Goal: Understand process/instructions: Learn how to perform a task or action

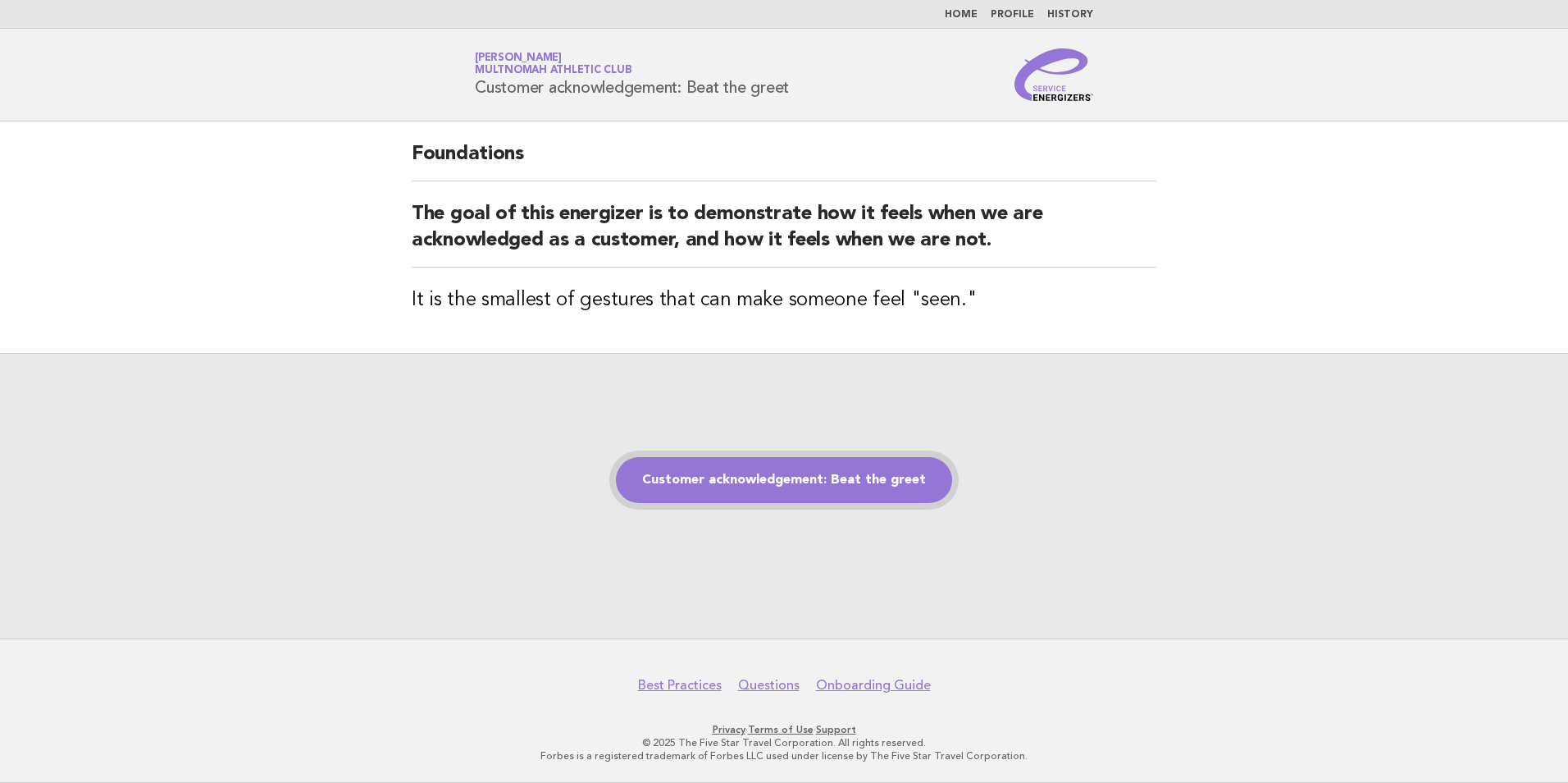
click at [747, 475] on link "Customer acknowledgement: Beat the greet" at bounding box center [784, 480] width 336 height 46
click at [739, 481] on link "Customer acknowledgement: Beat the greet" at bounding box center [784, 480] width 336 height 46
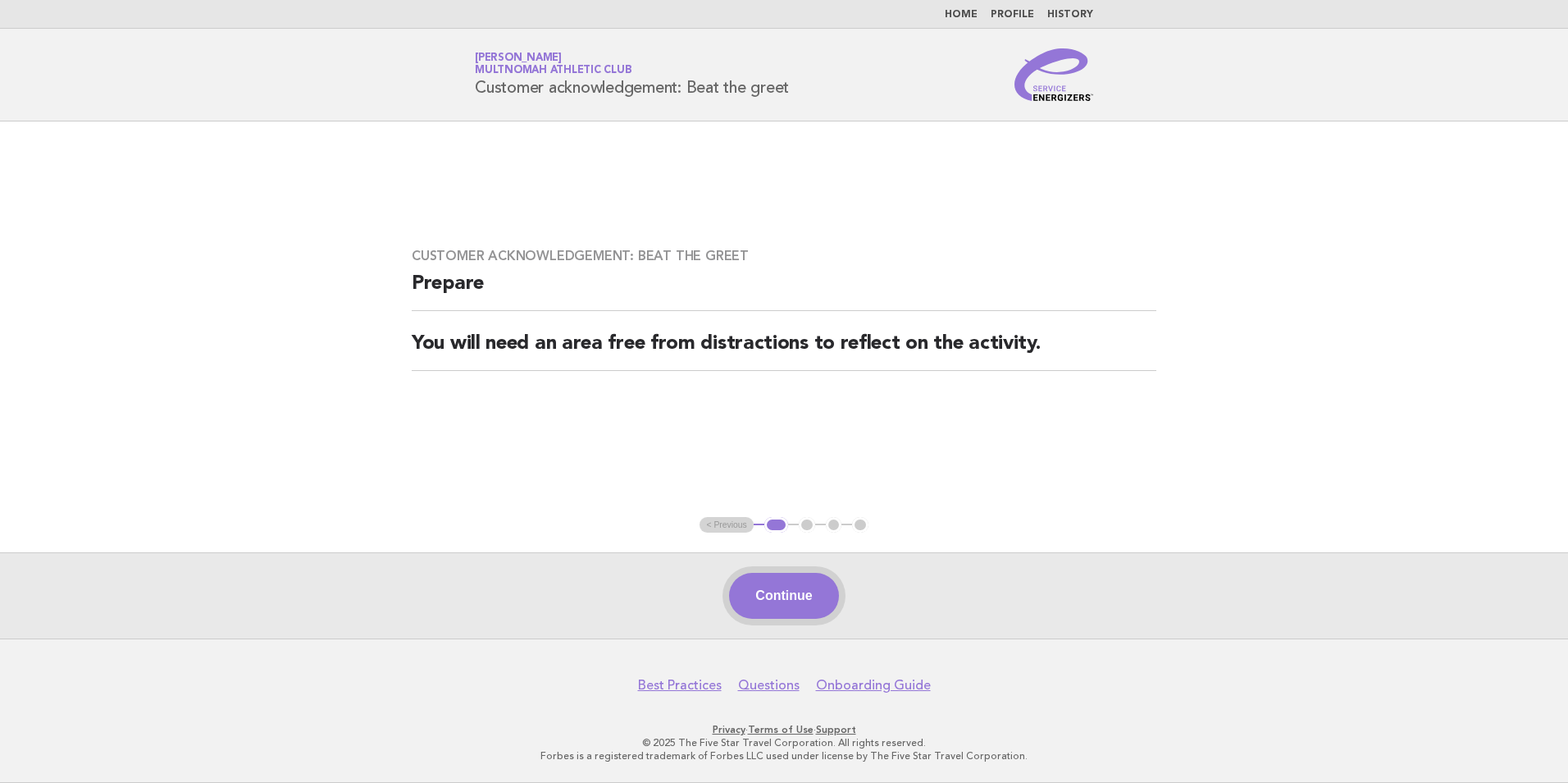
click at [786, 579] on button "Continue" at bounding box center [784, 596] width 109 height 46
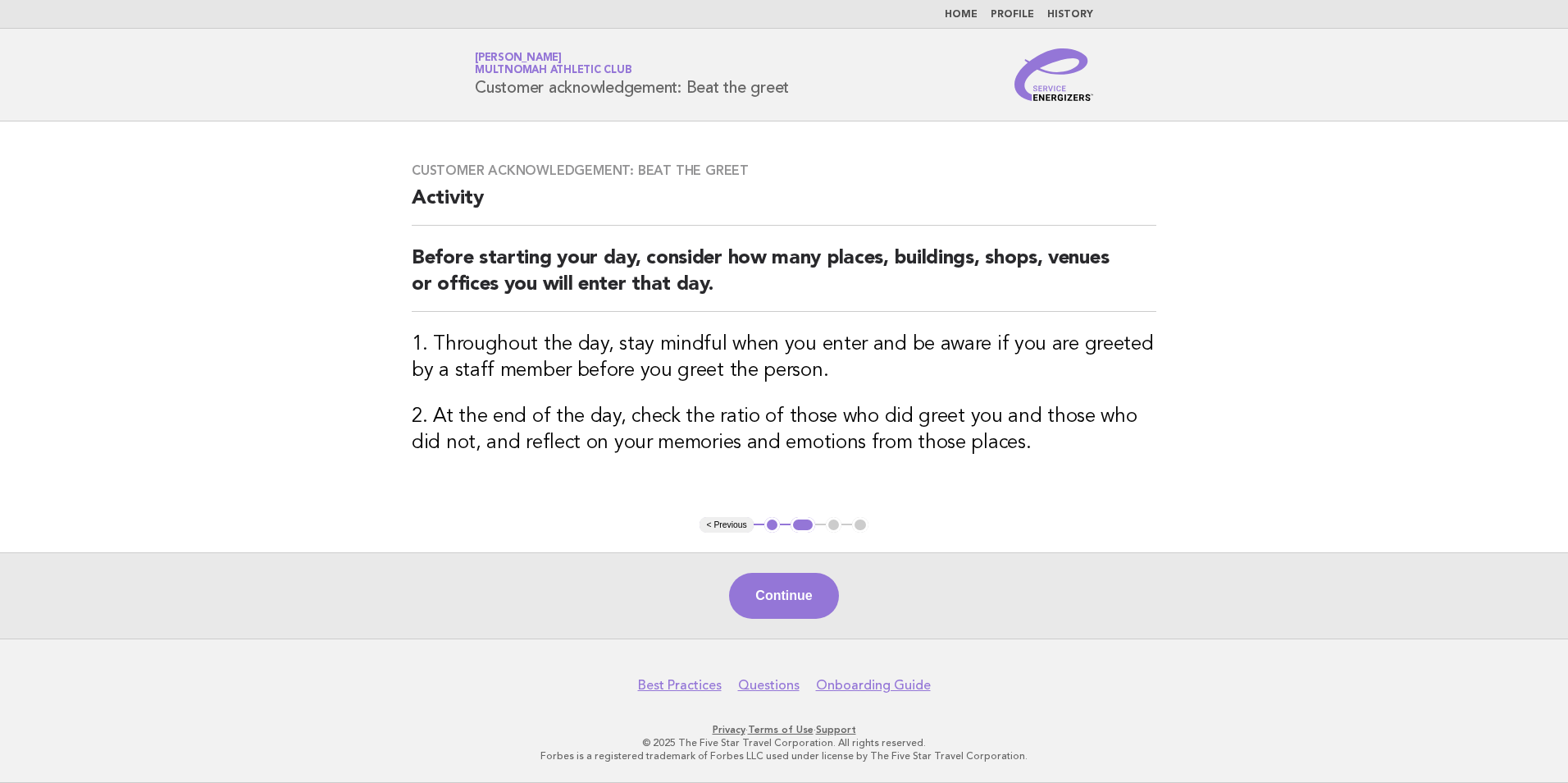
click at [727, 560] on div "Continue" at bounding box center [784, 596] width 1568 height 86
click at [758, 610] on button "Continue" at bounding box center [784, 596] width 109 height 46
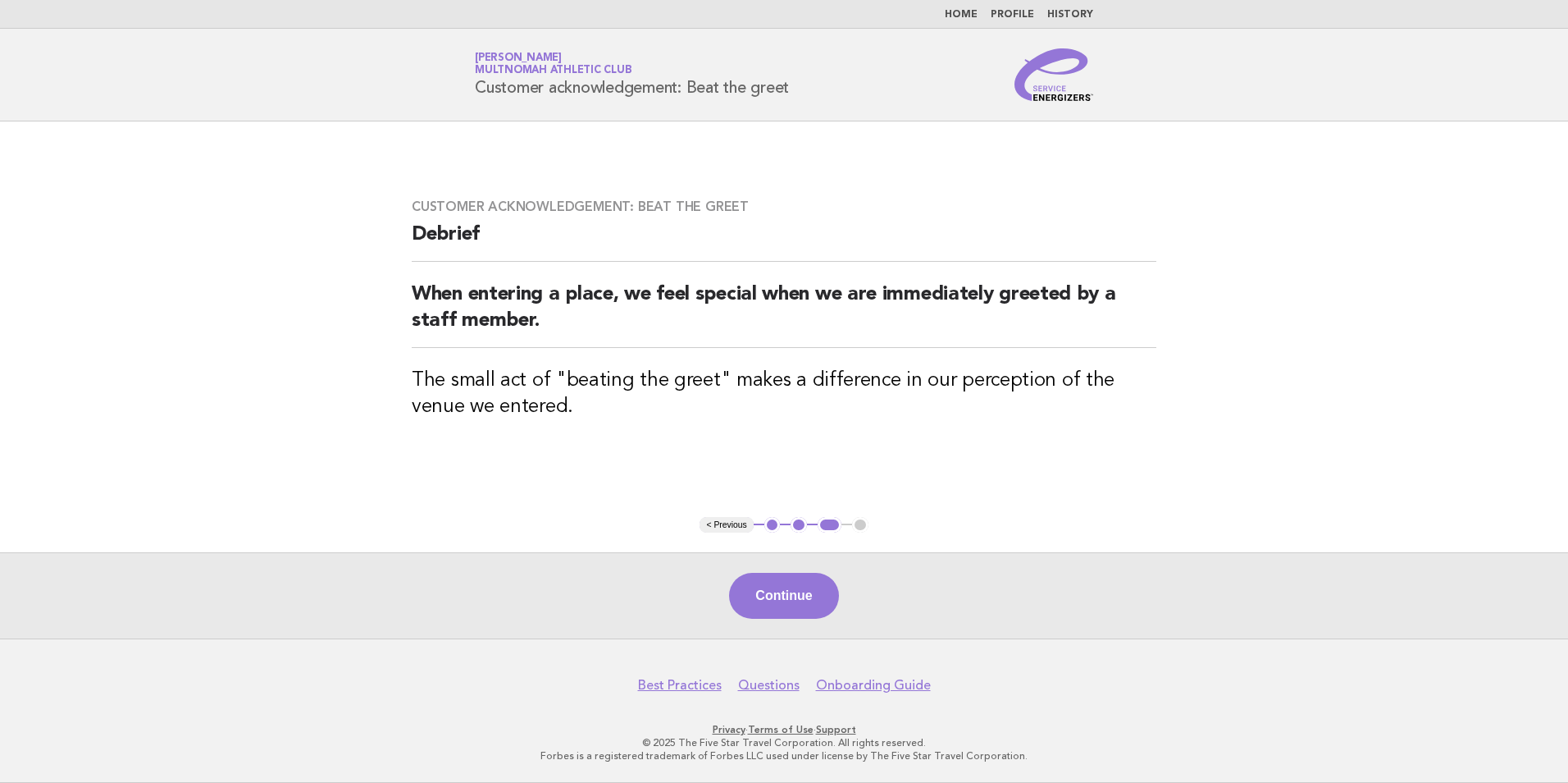
click at [729, 591] on button "Continue" at bounding box center [784, 596] width 109 height 46
